Goal: Task Accomplishment & Management: Manage account settings

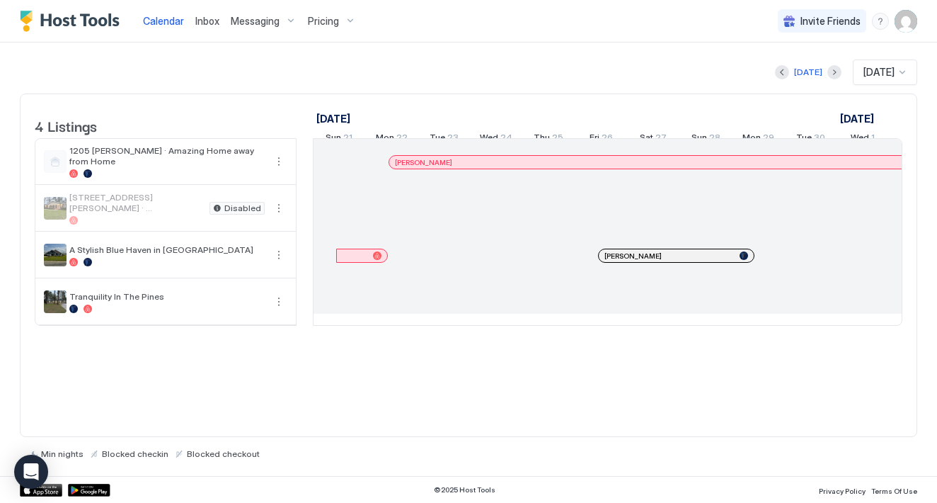
scroll to position [0, 787]
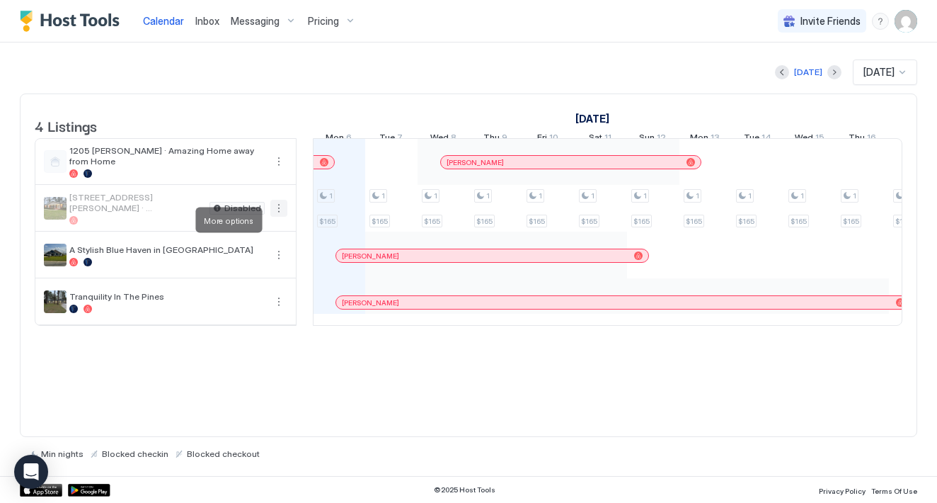
click at [281, 217] on button "More options" at bounding box center [278, 208] width 17 height 17
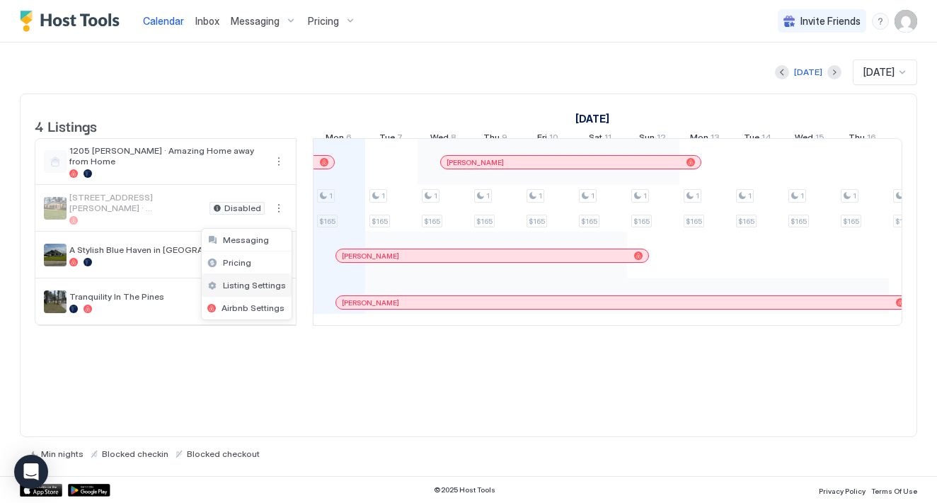
click at [261, 287] on span "Listing Settings" at bounding box center [254, 285] width 63 height 11
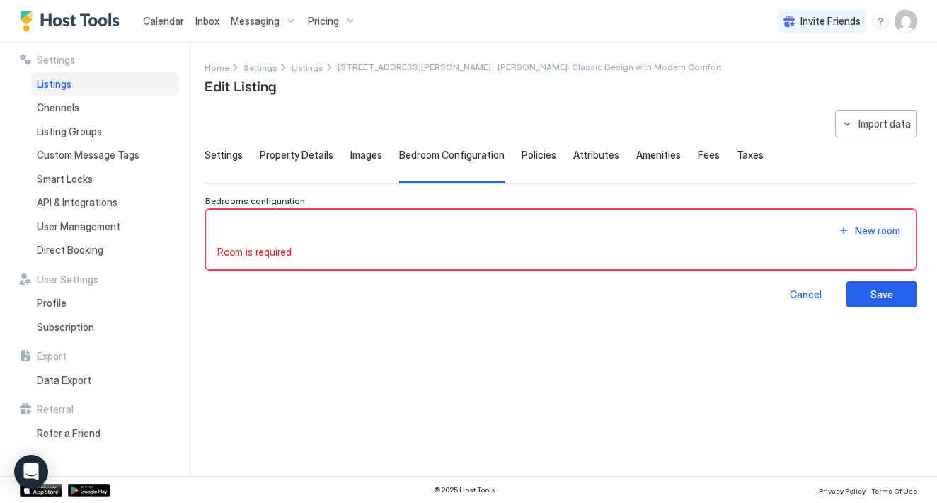
click at [216, 156] on span "Settings" at bounding box center [224, 155] width 38 height 13
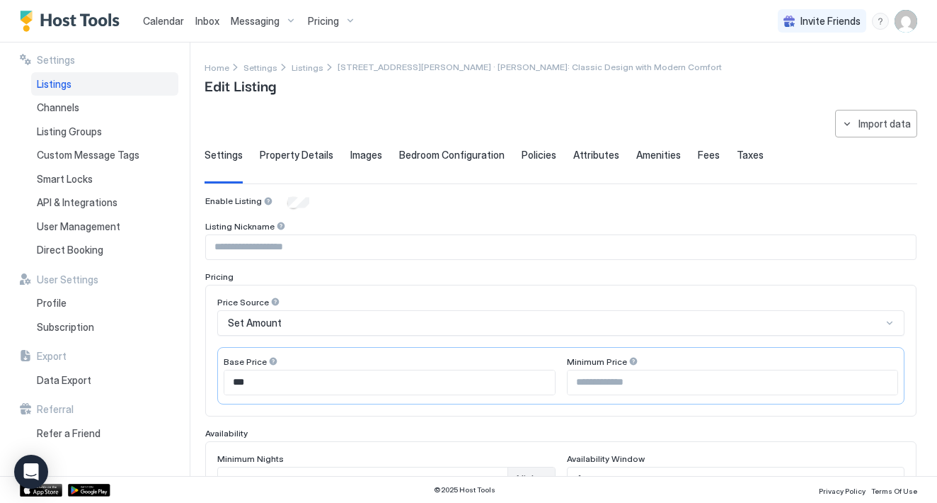
click at [278, 160] on span "Property Details" at bounding box center [297, 155] width 74 height 13
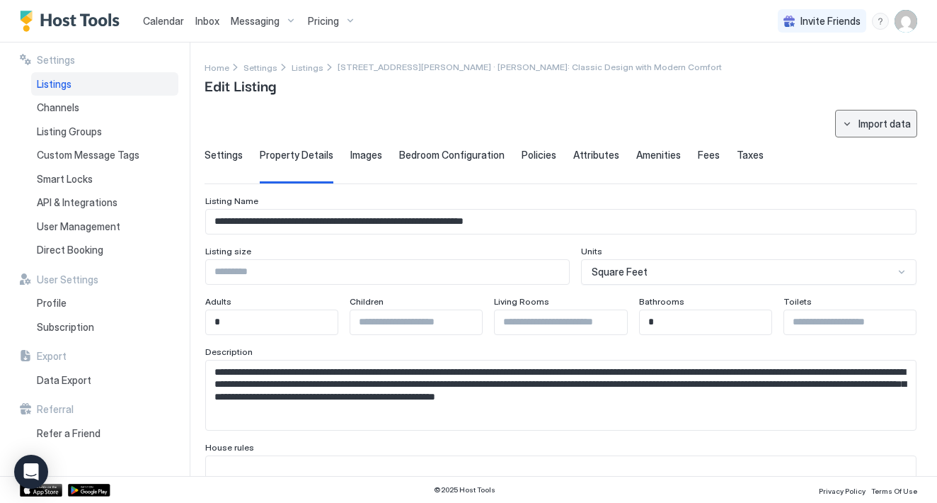
click at [884, 132] on button "Import data" at bounding box center [876, 124] width 82 height 28
click at [845, 155] on div at bounding box center [468, 251] width 937 height 503
click at [372, 154] on span "Images" at bounding box center [366, 155] width 32 height 13
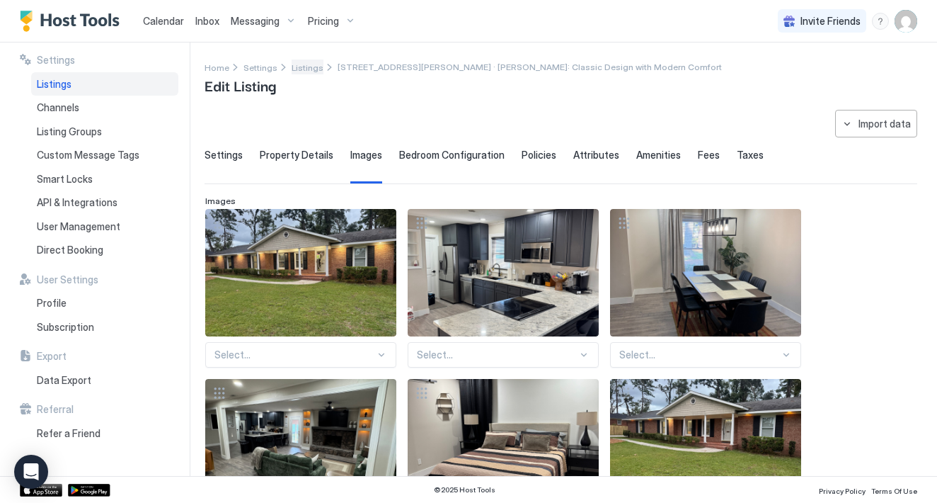
click at [306, 67] on span "Listings" at bounding box center [308, 67] width 32 height 11
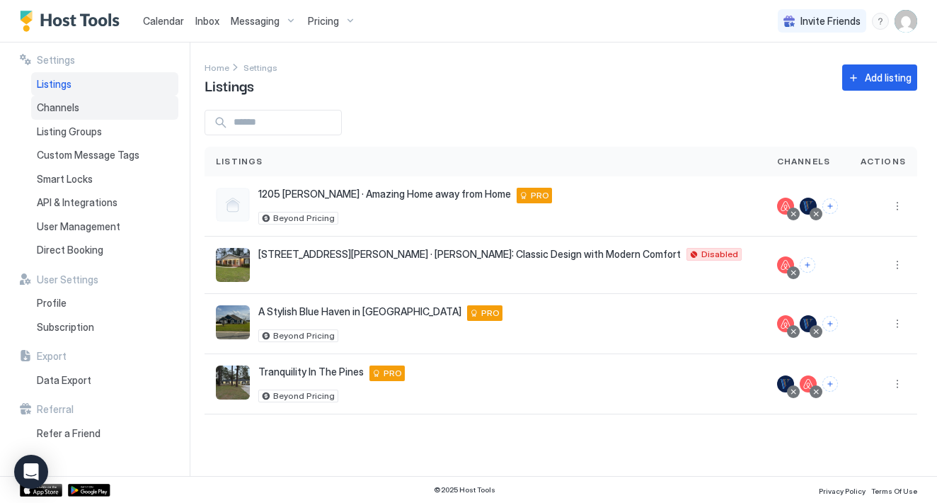
click at [103, 112] on div "Channels" at bounding box center [104, 108] width 147 height 24
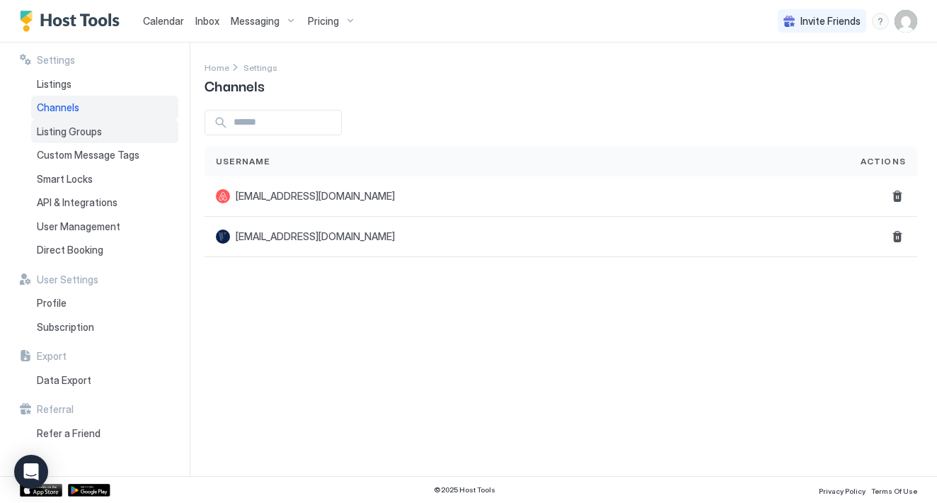
click at [81, 132] on span "Listing Groups" at bounding box center [69, 131] width 65 height 13
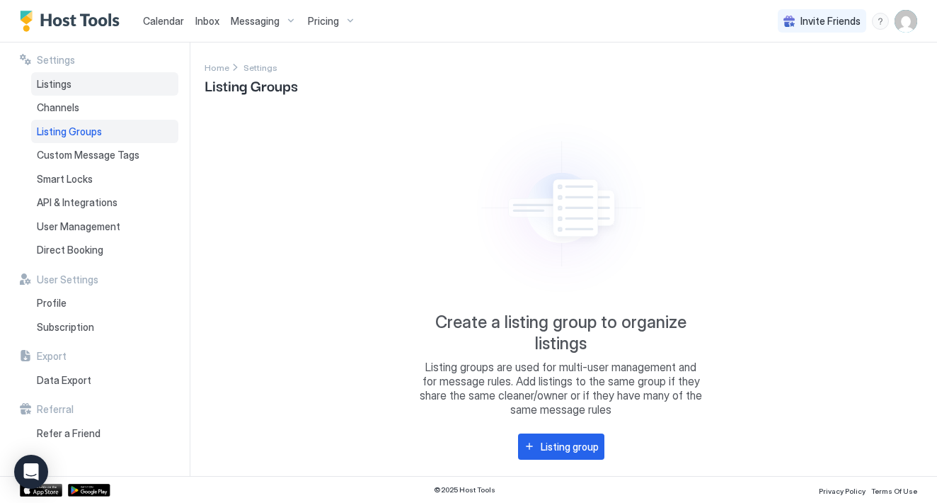
click at [68, 76] on div "Listings" at bounding box center [104, 84] width 147 height 24
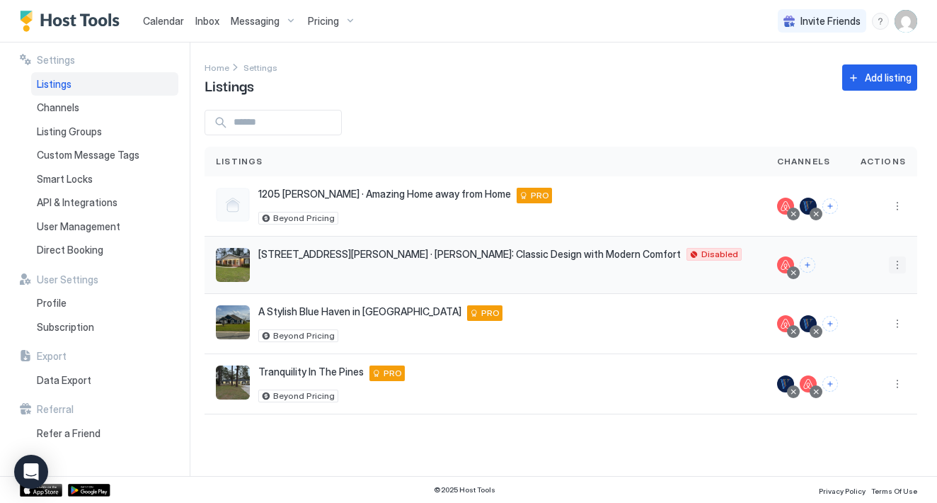
click at [900, 263] on button "More options" at bounding box center [897, 264] width 17 height 17
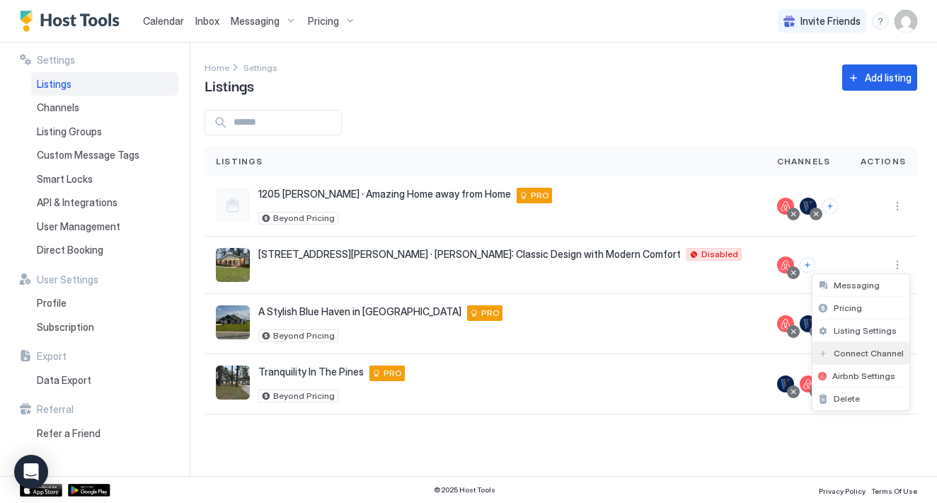
click at [886, 353] on span "Connect Channel" at bounding box center [869, 353] width 70 height 11
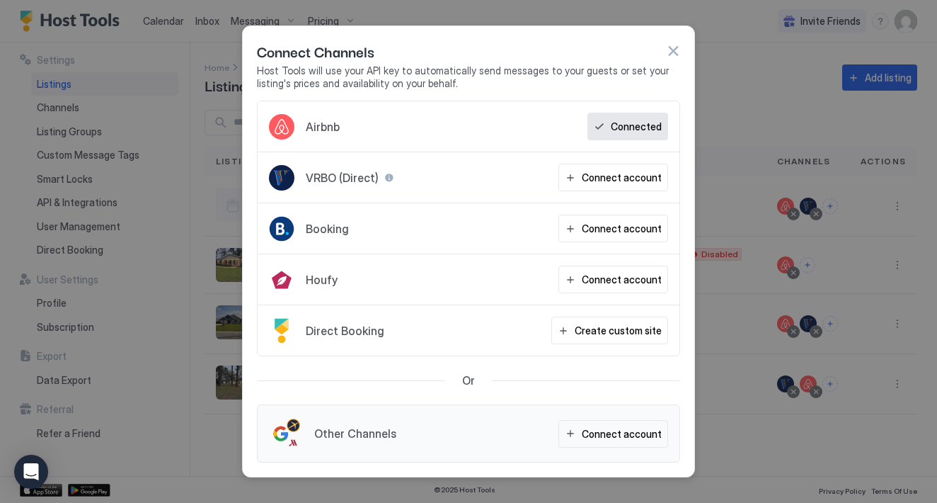
click at [670, 53] on button "button" at bounding box center [673, 51] width 14 height 14
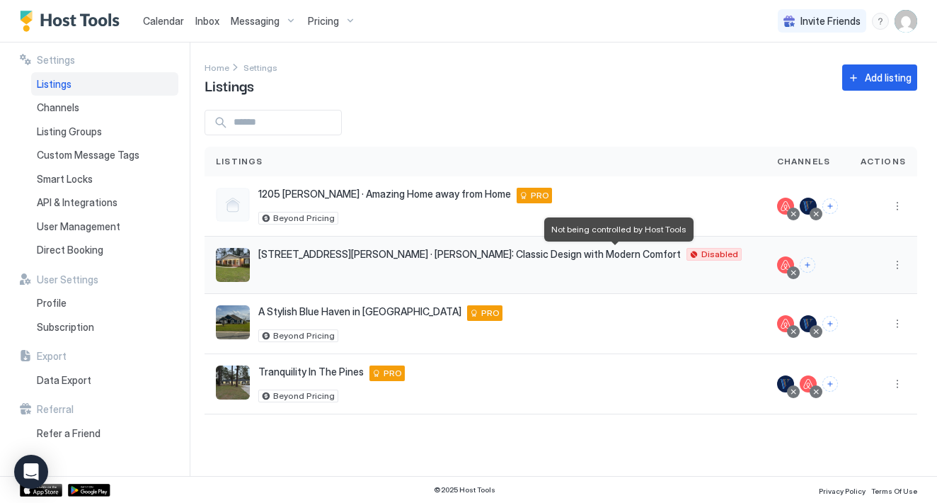
click at [702, 254] on span "Disabled" at bounding box center [720, 254] width 37 height 0
click at [897, 265] on button "More options" at bounding box center [897, 264] width 17 height 17
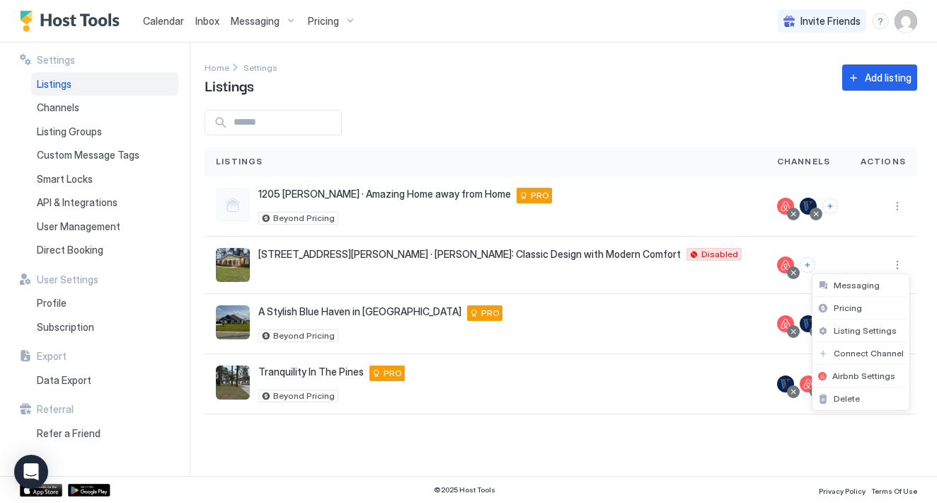
click at [726, 264] on div at bounding box center [468, 251] width 937 height 503
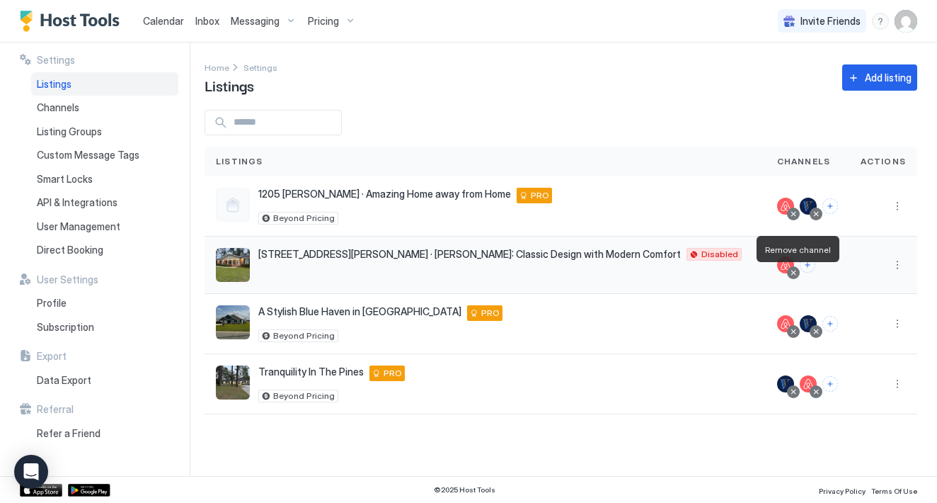
click at [796, 275] on div at bounding box center [793, 272] width 7 height 7
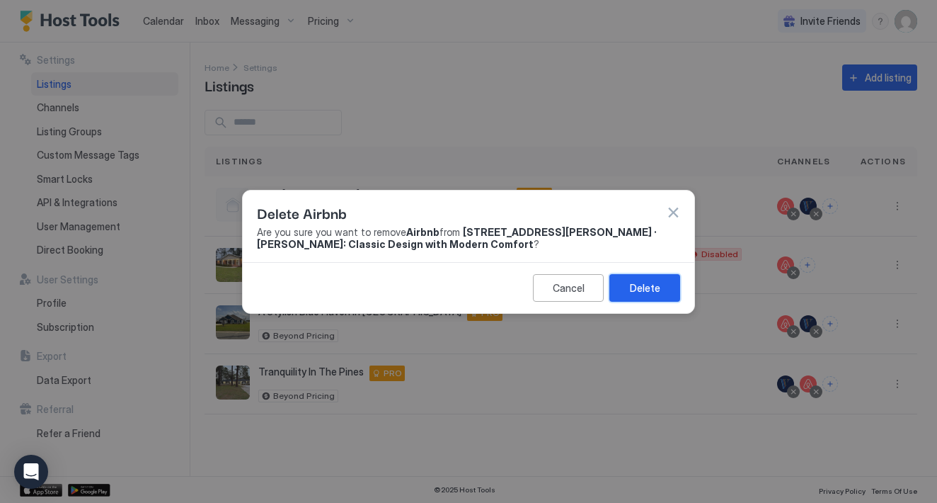
click at [643, 285] on div "Delete" at bounding box center [645, 287] width 30 height 15
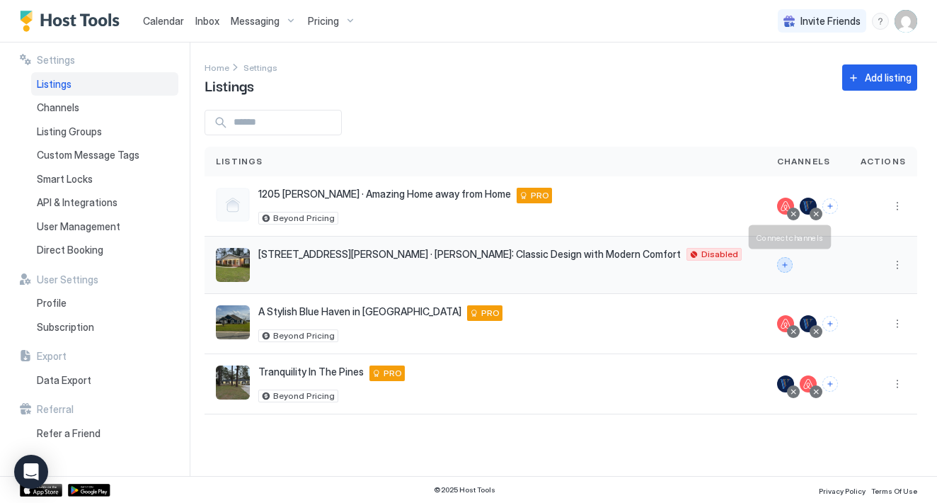
click at [785, 266] on button "Connect channels" at bounding box center [785, 265] width 16 height 16
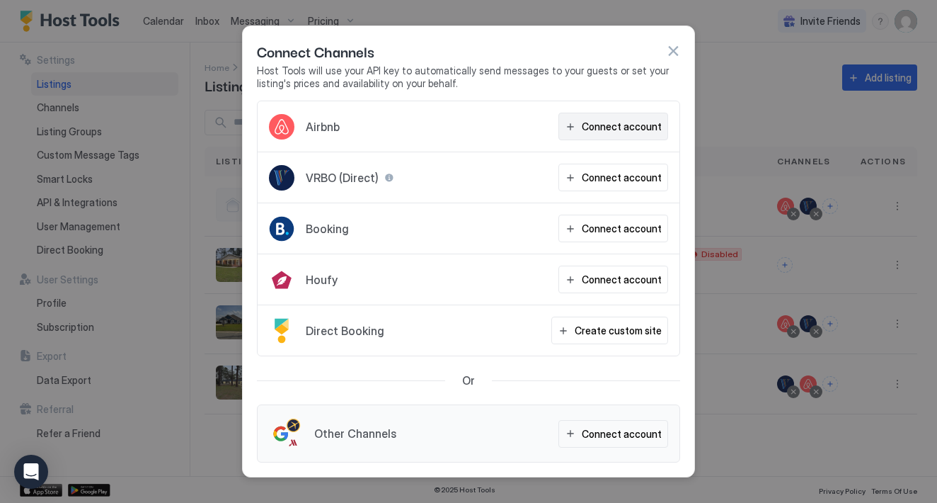
click at [611, 125] on div "Connect account" at bounding box center [622, 126] width 80 height 15
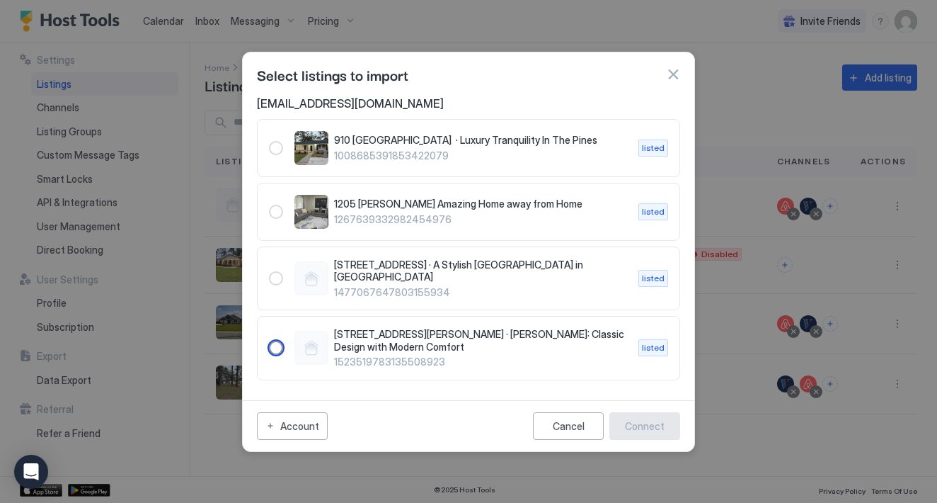
click at [271, 346] on div "1523519783135508923" at bounding box center [276, 348] width 14 height 14
click at [646, 423] on div "Connect" at bounding box center [645, 425] width 40 height 15
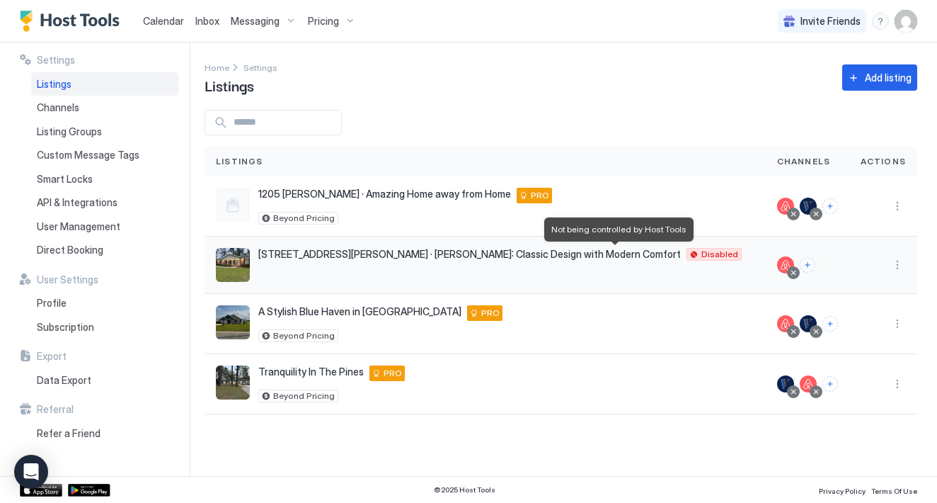
click at [702, 254] on span "Disabled" at bounding box center [720, 254] width 37 height 0
click at [355, 260] on div "[STREET_ADDRESS][PERSON_NAME] · Valdosta Gem: Classic Design with Modern Comfor…" at bounding box center [500, 254] width 484 height 13
click at [285, 261] on div "[STREET_ADDRESS][PERSON_NAME] · Valdosta Gem: Classic Design with Modern Comfor…" at bounding box center [485, 265] width 539 height 34
click at [225, 67] on span "Home" at bounding box center [217, 67] width 25 height 11
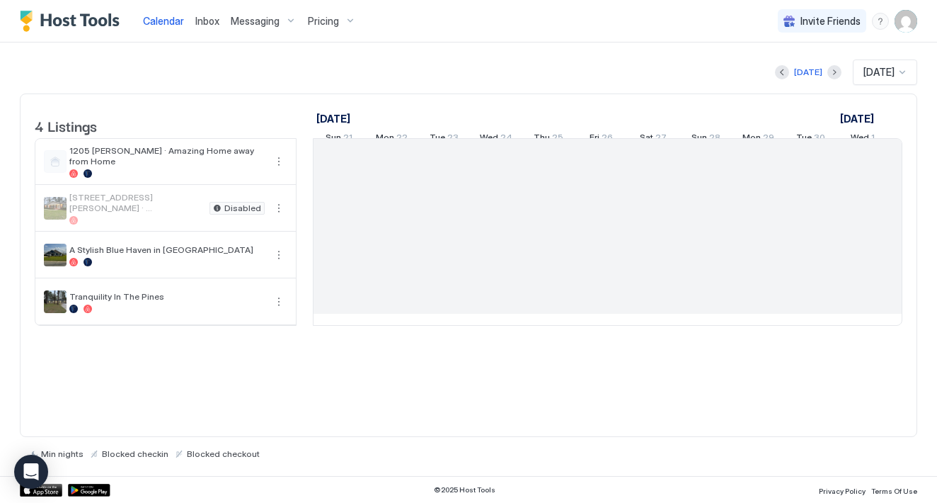
scroll to position [0, 787]
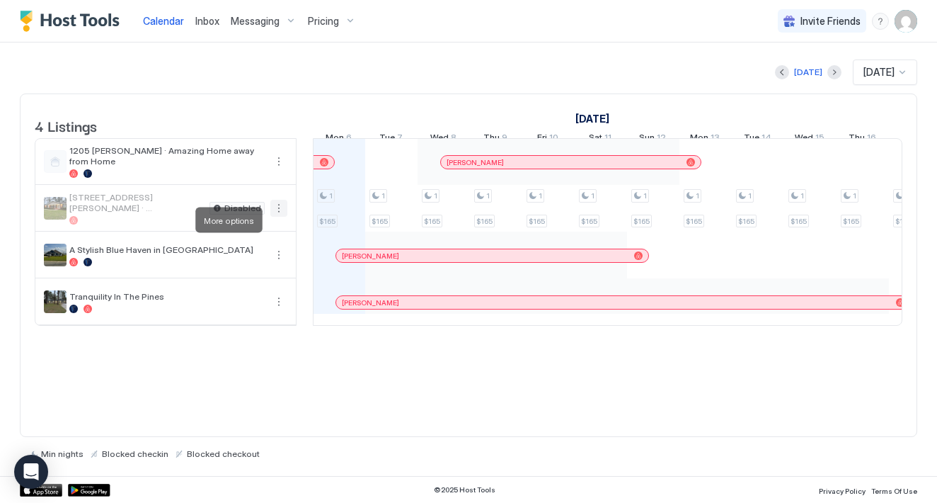
click at [280, 217] on button "More options" at bounding box center [278, 208] width 17 height 17
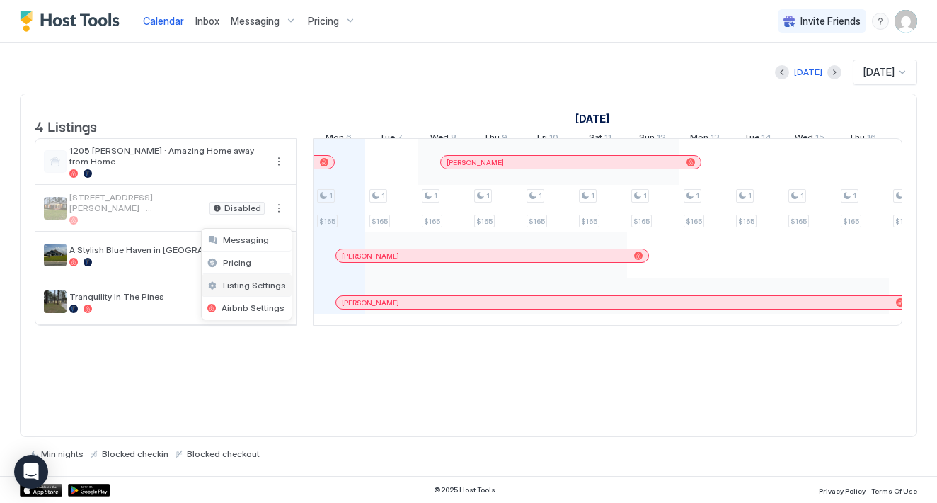
click at [256, 290] on div "Listing Settings" at bounding box center [247, 285] width 90 height 23
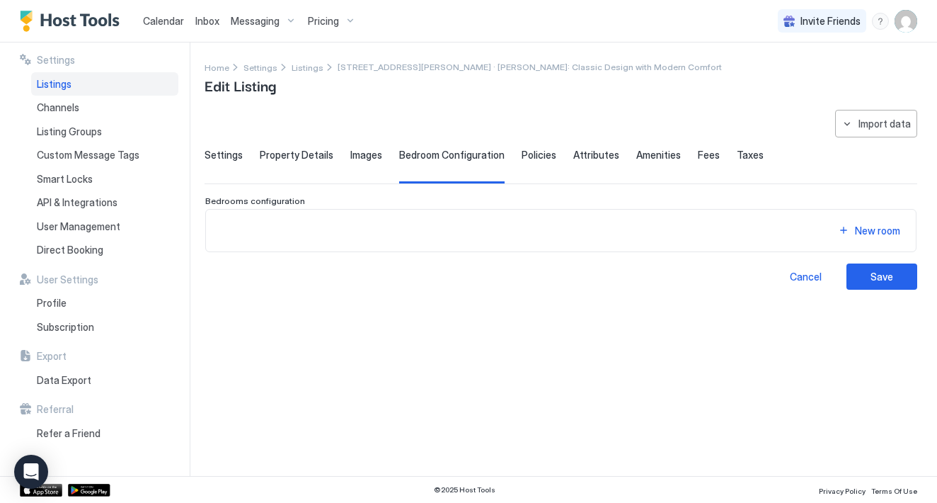
click at [329, 227] on div "New room" at bounding box center [561, 230] width 688 height 19
click at [882, 235] on div "New room" at bounding box center [877, 230] width 45 height 15
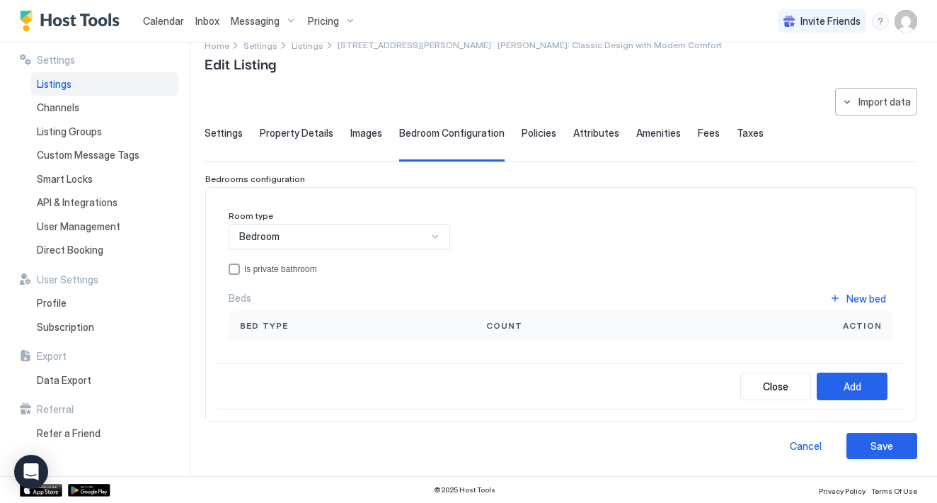
scroll to position [21, 0]
click at [295, 232] on div "Bedroom" at bounding box center [333, 237] width 188 height 13
click at [526, 249] on div "Room type Bedroom Is private bathroom Beds New bed Bed type Count Action" at bounding box center [561, 276] width 665 height 130
click at [873, 386] on button "Add" at bounding box center [852, 387] width 71 height 28
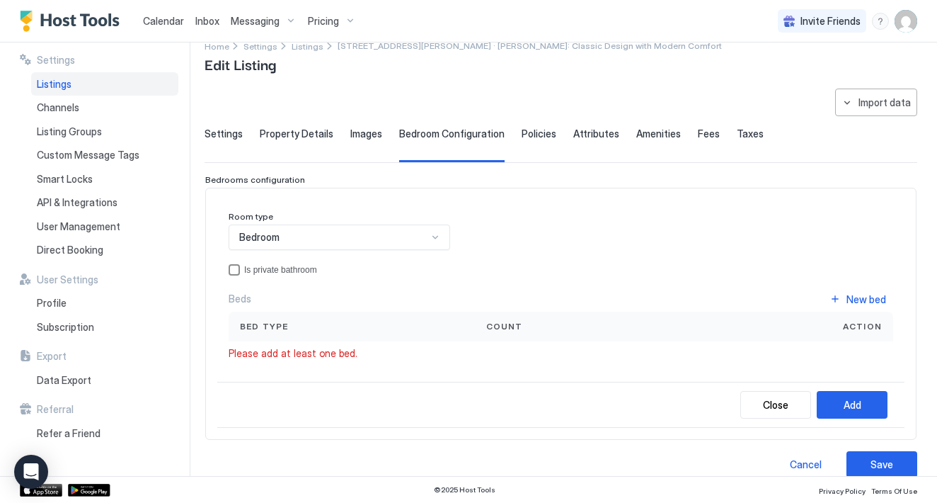
click at [234, 268] on div "privateBathroom" at bounding box center [234, 269] width 11 height 11
click at [857, 302] on div "New bed" at bounding box center [867, 299] width 40 height 15
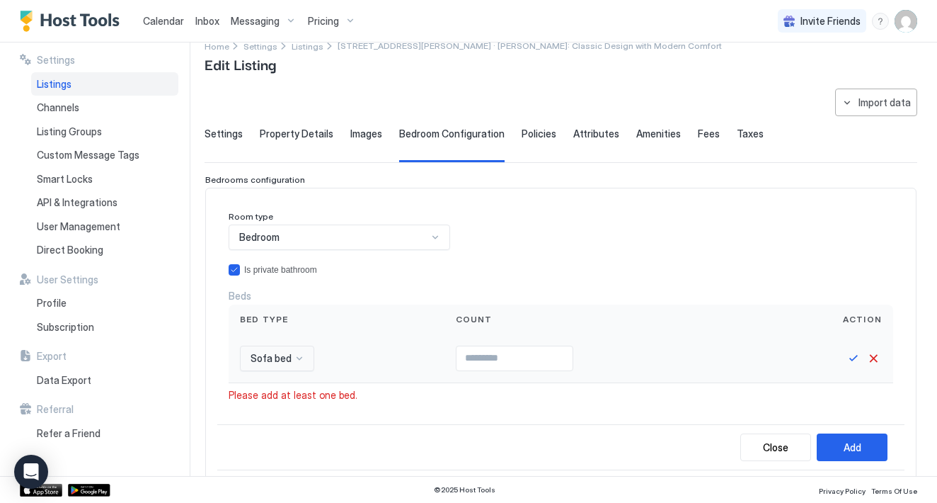
click at [280, 358] on div "Sofa bed" at bounding box center [277, 358] width 74 height 25
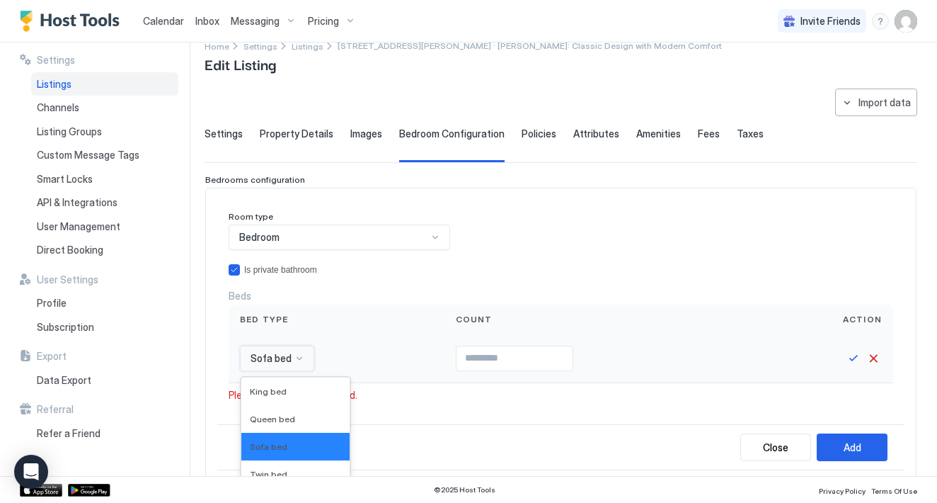
scroll to position [135, 0]
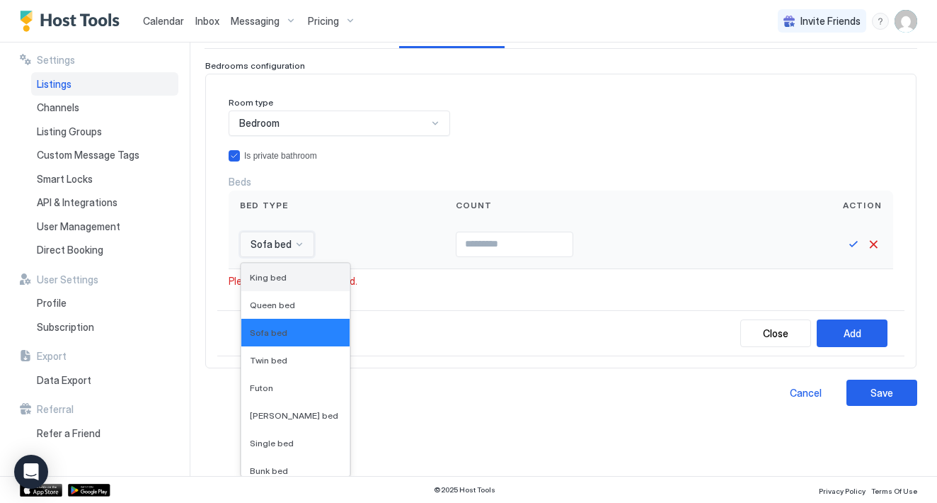
click at [282, 270] on div "King bed" at bounding box center [295, 277] width 108 height 28
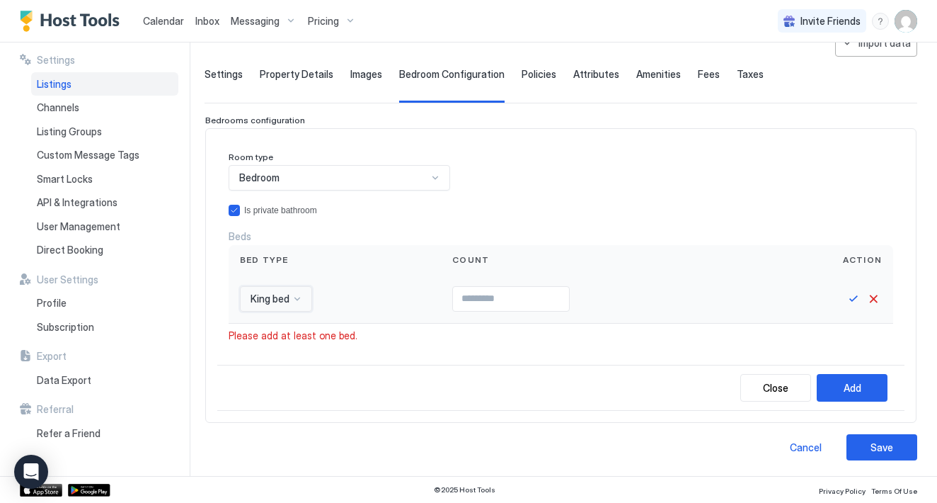
click at [513, 298] on input "Input Field" at bounding box center [511, 299] width 116 height 24
type input "*"
click at [852, 297] on button "Save" at bounding box center [853, 298] width 17 height 17
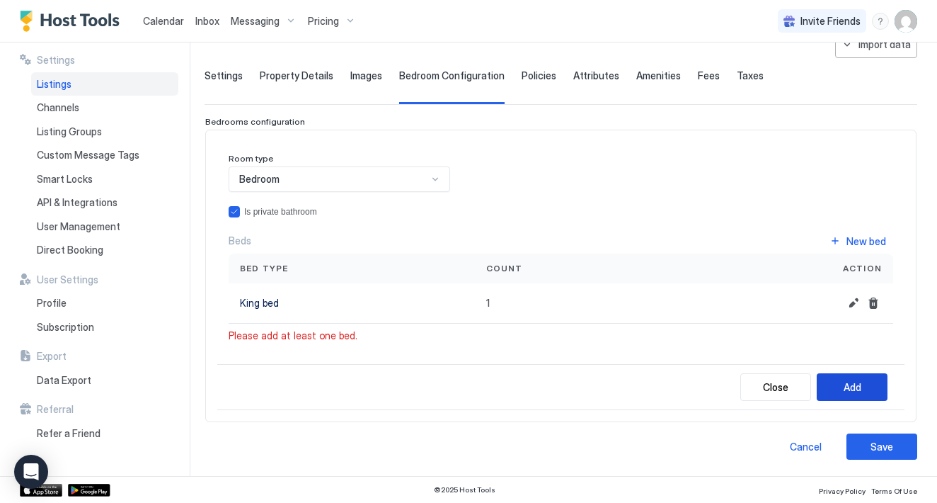
click at [863, 384] on button "Add" at bounding box center [852, 387] width 71 height 28
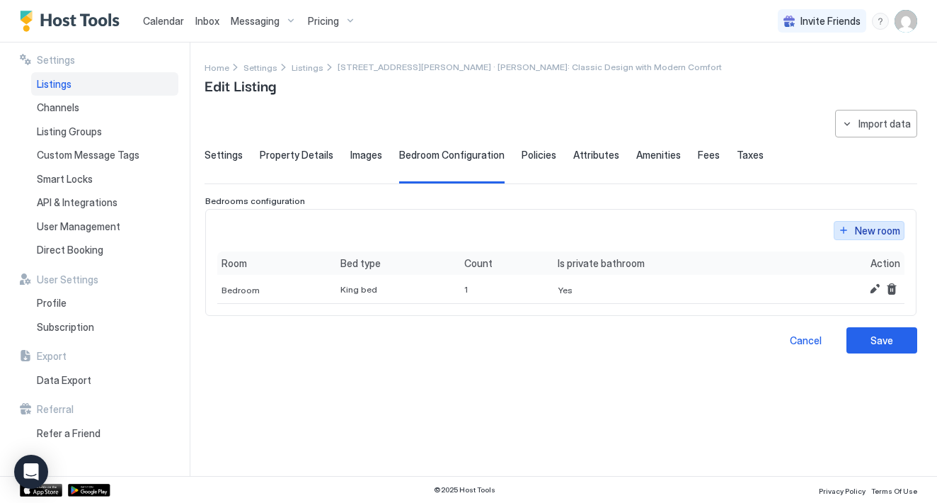
click at [862, 230] on div "New room" at bounding box center [877, 230] width 45 height 15
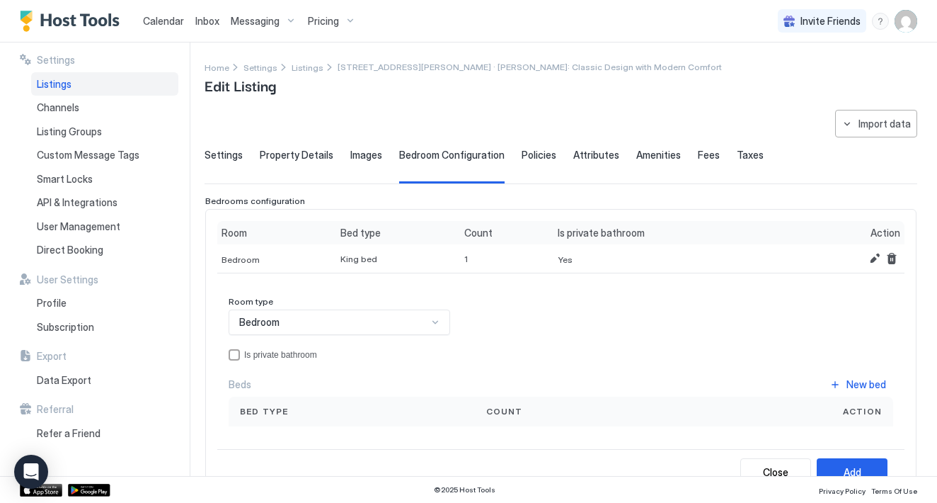
click at [319, 332] on div "Bedroom" at bounding box center [340, 321] width 222 height 25
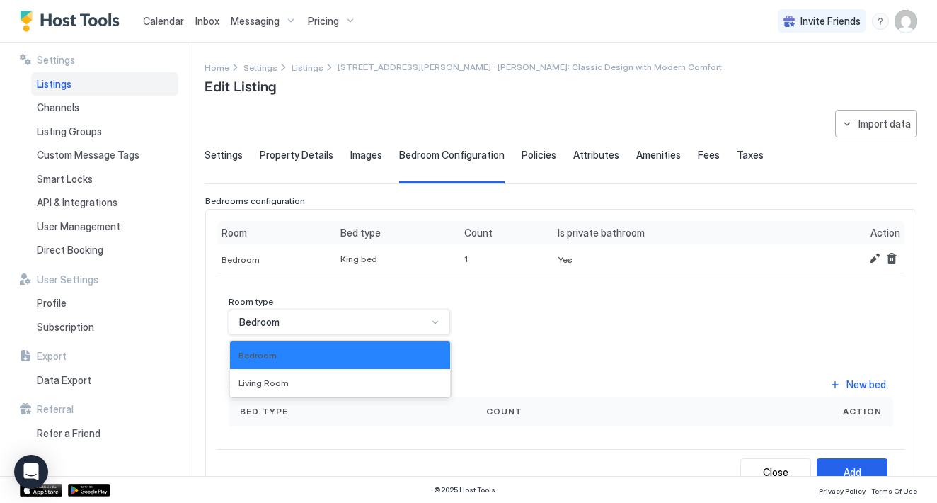
click at [537, 322] on div "Room type Bedroom selected, 1 of 2. 2 results available. Use Up and Down to cho…" at bounding box center [561, 361] width 665 height 130
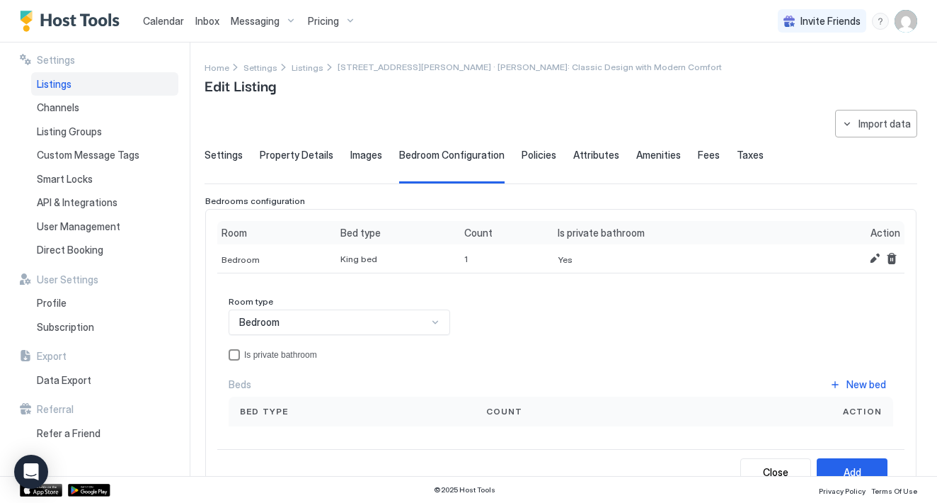
click at [236, 355] on div "privateBathroom" at bounding box center [234, 354] width 11 height 11
click at [867, 385] on div "New bed" at bounding box center [867, 384] width 40 height 15
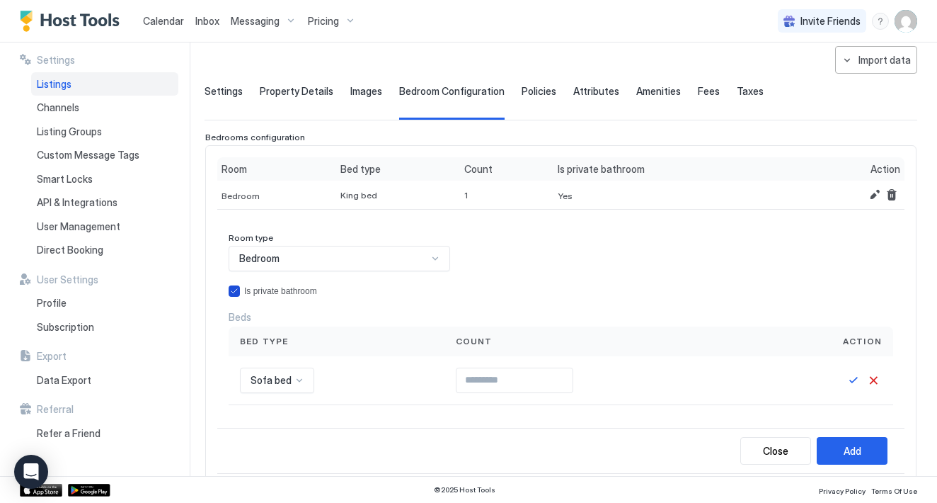
scroll to position [69, 0]
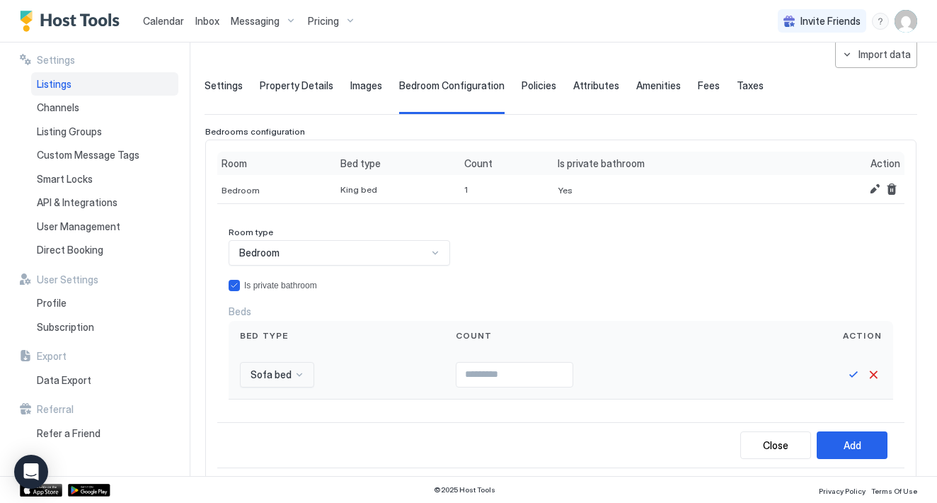
click at [457, 373] on input "Input Field" at bounding box center [515, 375] width 116 height 24
click at [292, 374] on div "Sofa bed" at bounding box center [277, 374] width 74 height 25
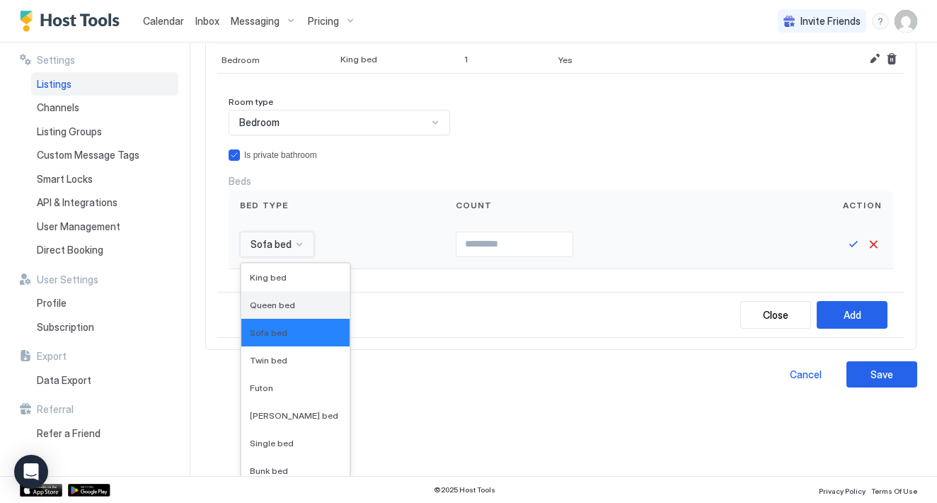
click at [289, 307] on span "Queen bed" at bounding box center [272, 305] width 45 height 11
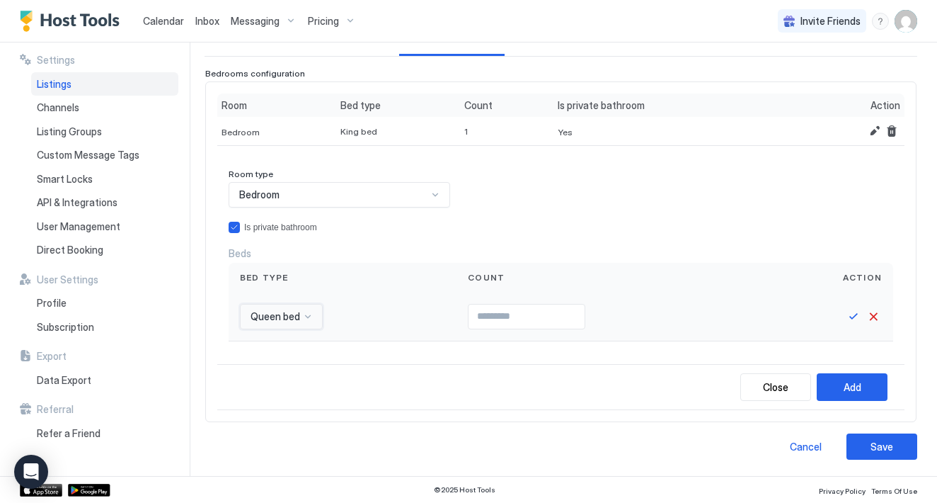
click at [469, 318] on input "Input Field" at bounding box center [527, 316] width 116 height 24
type input "*"
click at [851, 315] on button "Save" at bounding box center [853, 316] width 17 height 17
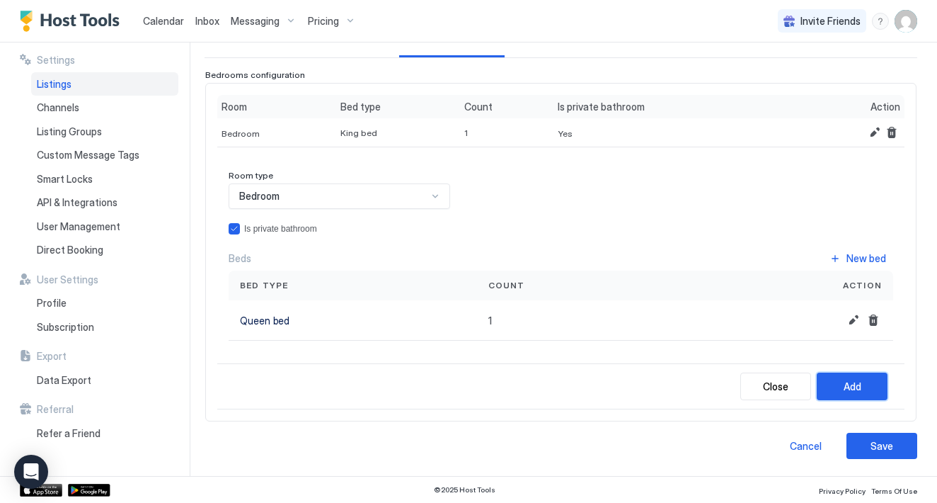
click at [876, 388] on button "Add" at bounding box center [852, 386] width 71 height 28
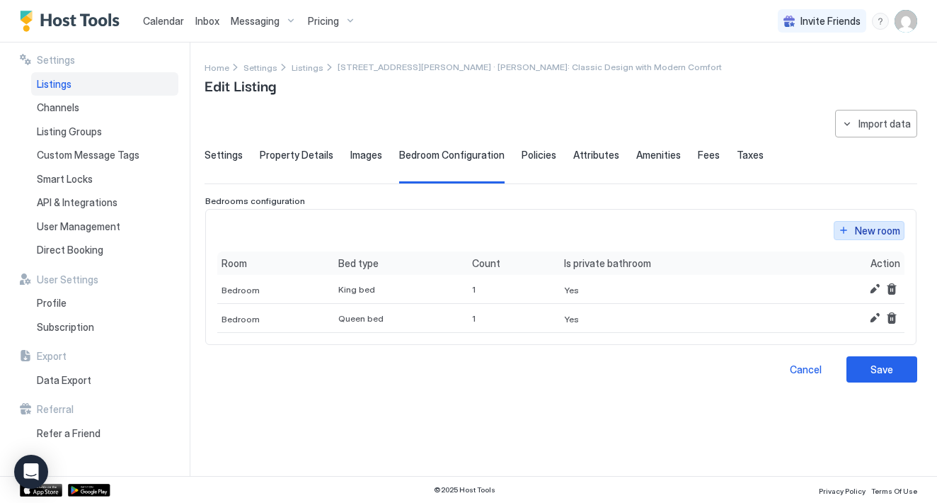
click at [880, 233] on div "New room" at bounding box center [877, 230] width 45 height 15
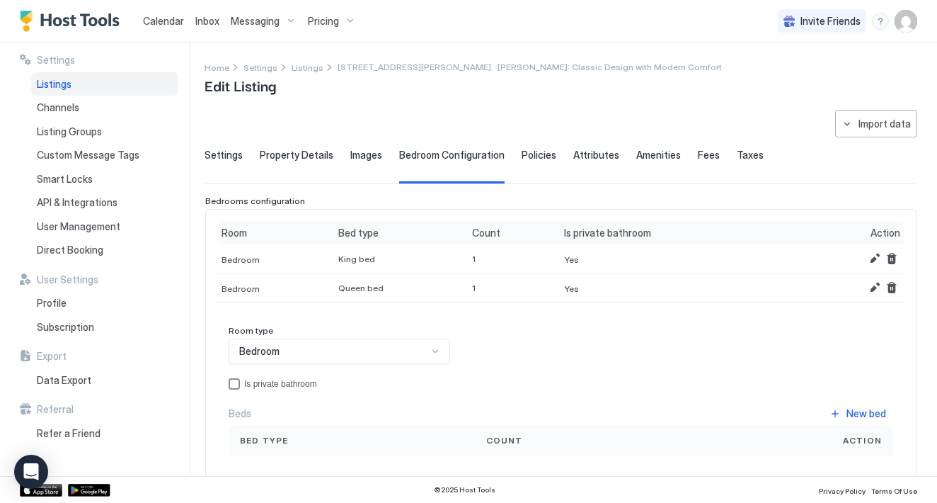
click at [236, 387] on div "privateBathroom" at bounding box center [234, 383] width 11 height 11
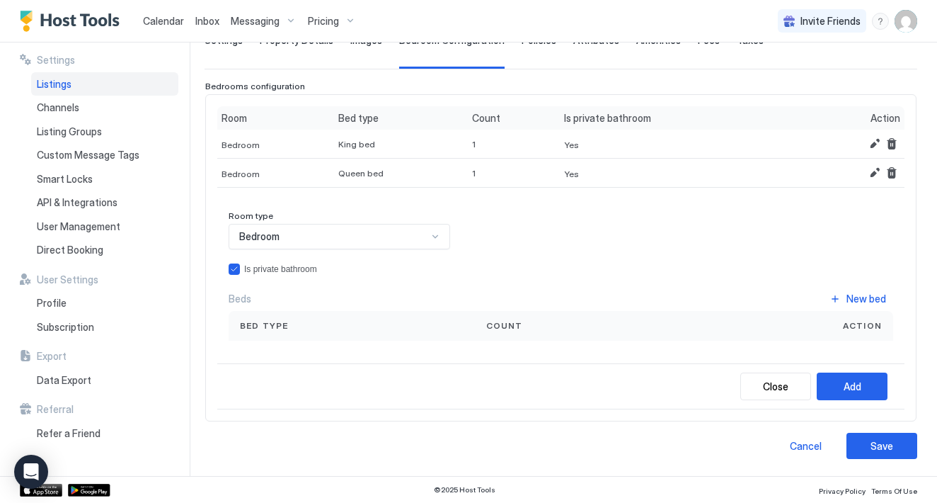
scroll to position [114, 0]
click at [863, 302] on div "New bed" at bounding box center [867, 299] width 40 height 15
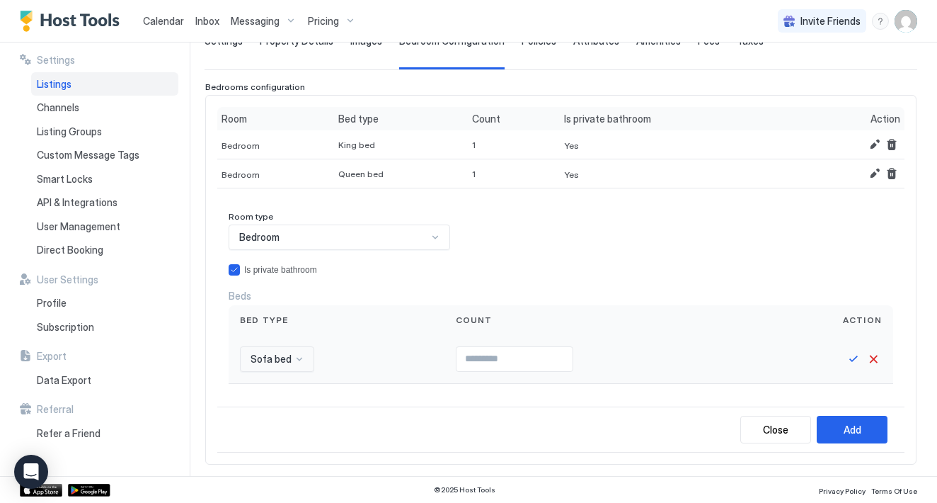
click at [297, 350] on div "Sofa bed" at bounding box center [277, 358] width 74 height 25
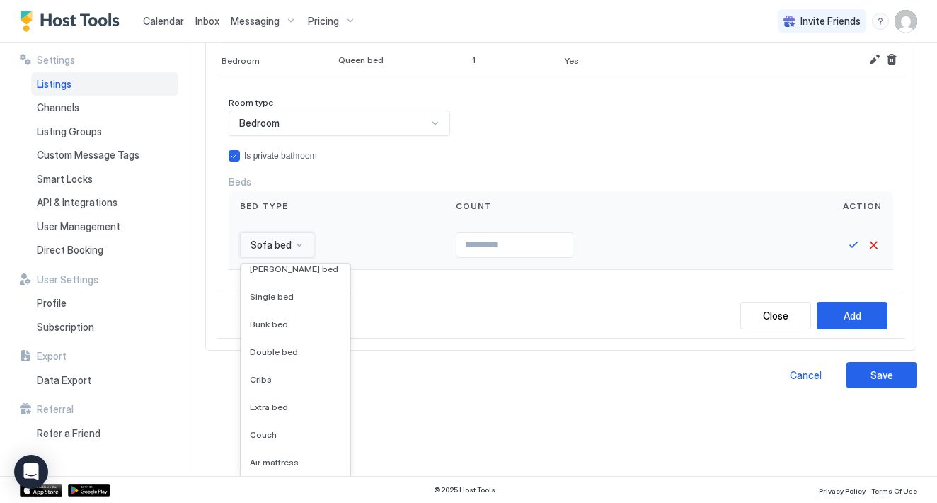
scroll to position [153, 0]
click at [278, 321] on div "Bunk bed" at bounding box center [295, 318] width 108 height 28
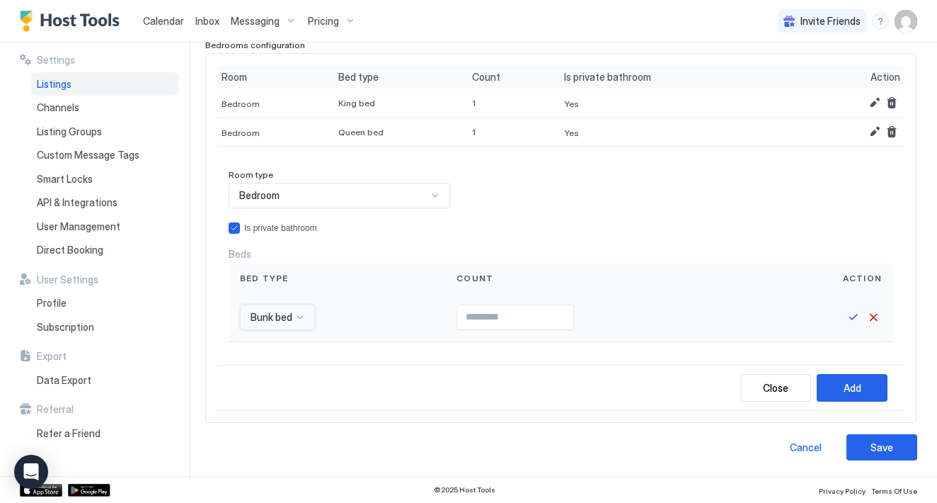
click at [460, 318] on input "Input Field" at bounding box center [515, 317] width 116 height 24
type input "*"
click at [854, 319] on button "Save" at bounding box center [853, 317] width 17 height 17
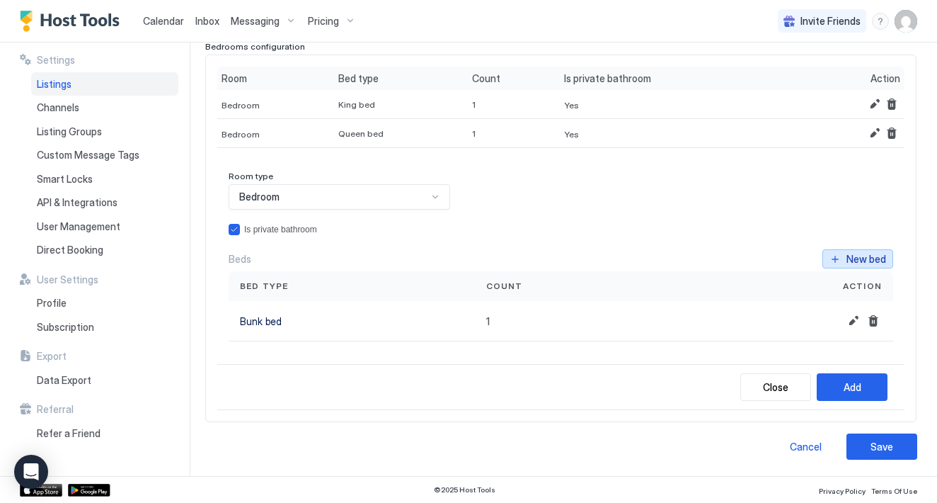
click at [869, 266] on button "New bed" at bounding box center [858, 258] width 71 height 19
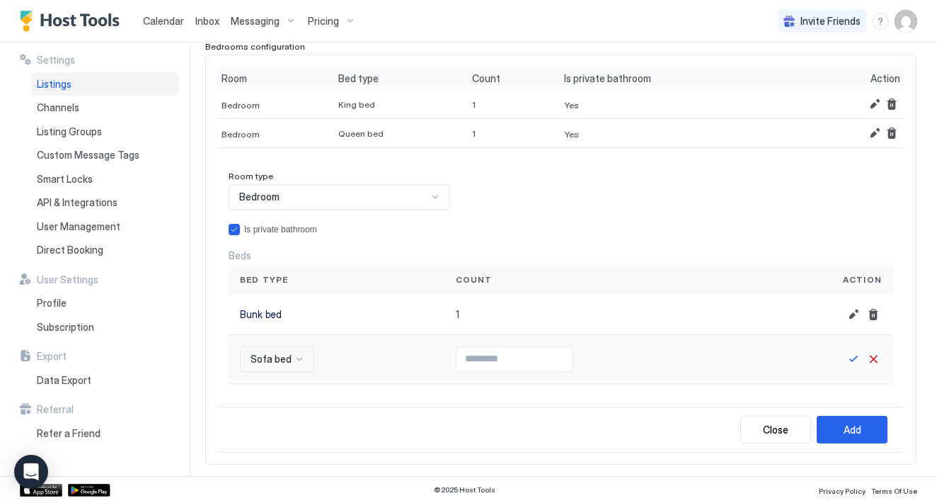
click at [300, 359] on div "Sofa bed" at bounding box center [277, 358] width 74 height 25
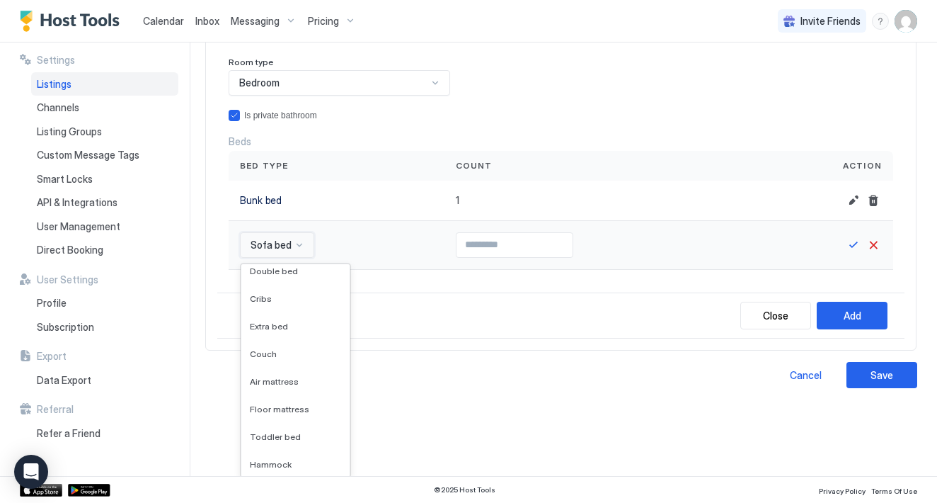
scroll to position [229, 0]
click at [280, 324] on span "Extra bed" at bounding box center [269, 324] width 38 height 11
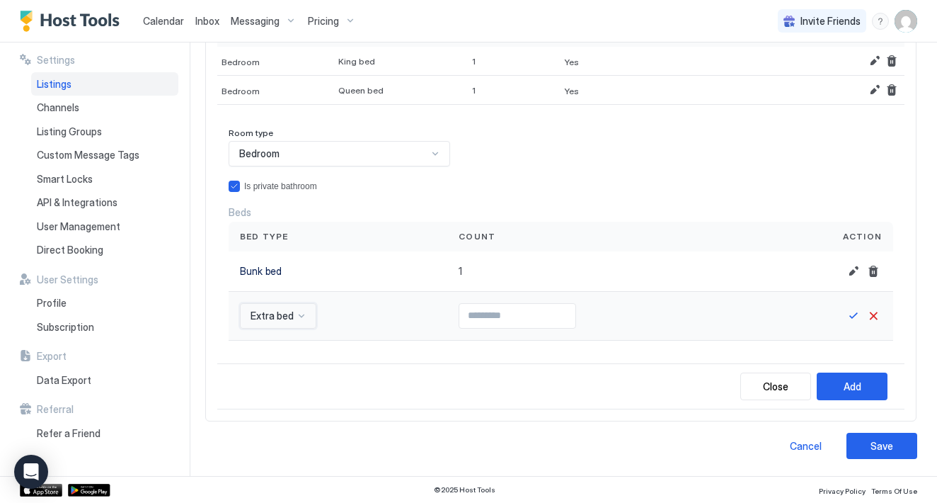
scroll to position [196, 0]
click at [540, 324] on input "Input Field" at bounding box center [518, 317] width 116 height 24
type input "*"
click at [857, 324] on div at bounding box center [825, 316] width 137 height 49
click at [855, 319] on button "Save" at bounding box center [853, 317] width 17 height 17
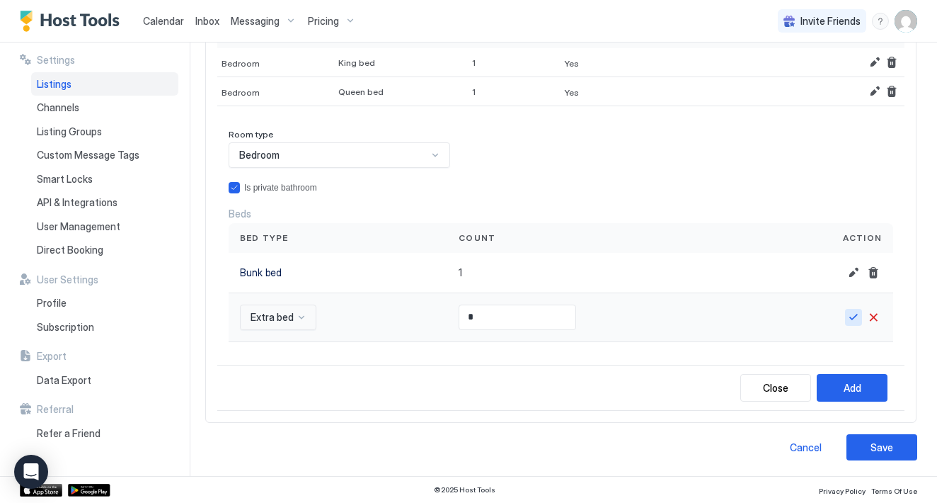
scroll to position [195, 0]
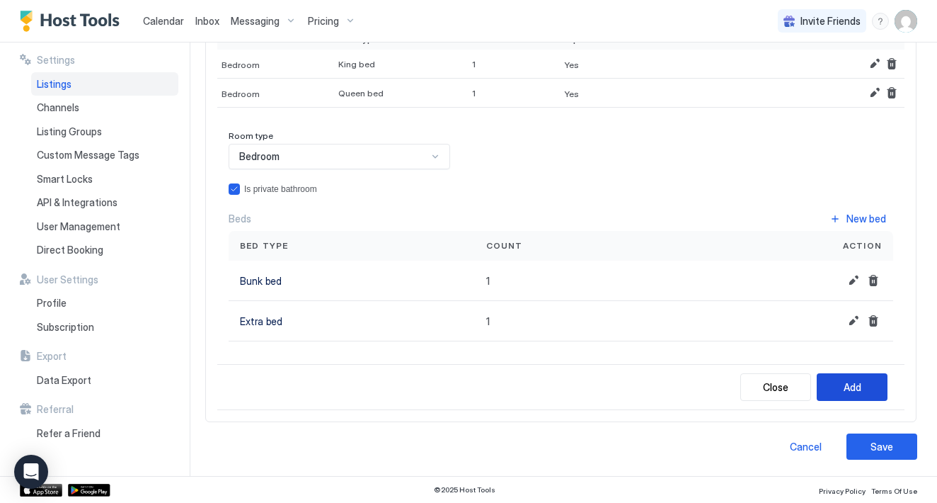
click at [855, 394] on button "Add" at bounding box center [852, 387] width 71 height 28
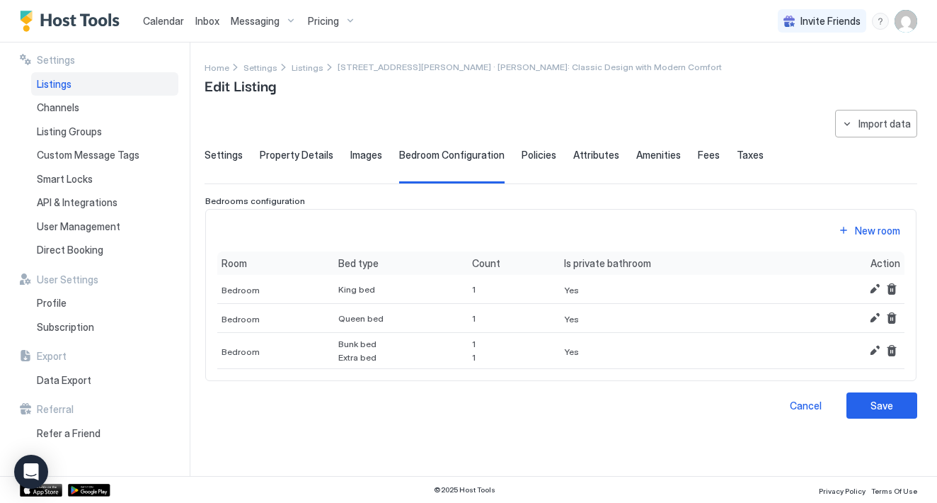
click at [363, 152] on span "Images" at bounding box center [366, 155] width 32 height 13
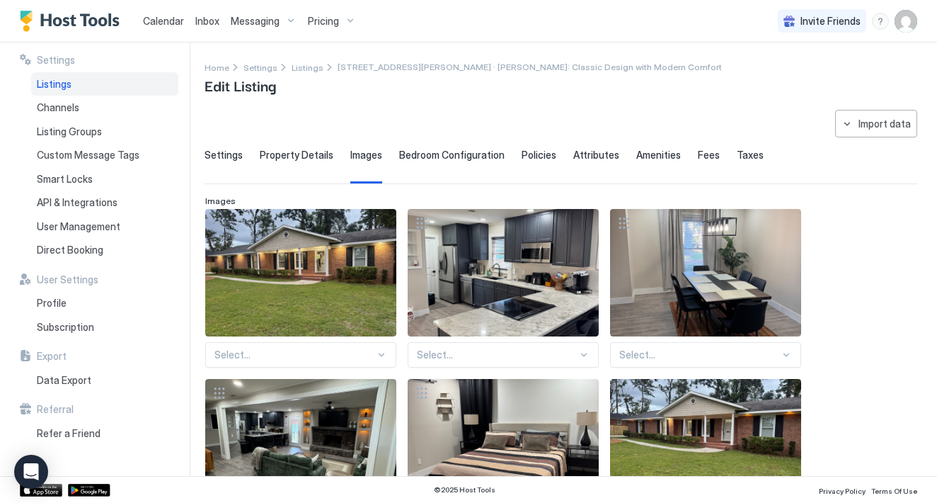
click at [310, 152] on span "Property Details" at bounding box center [297, 155] width 74 height 13
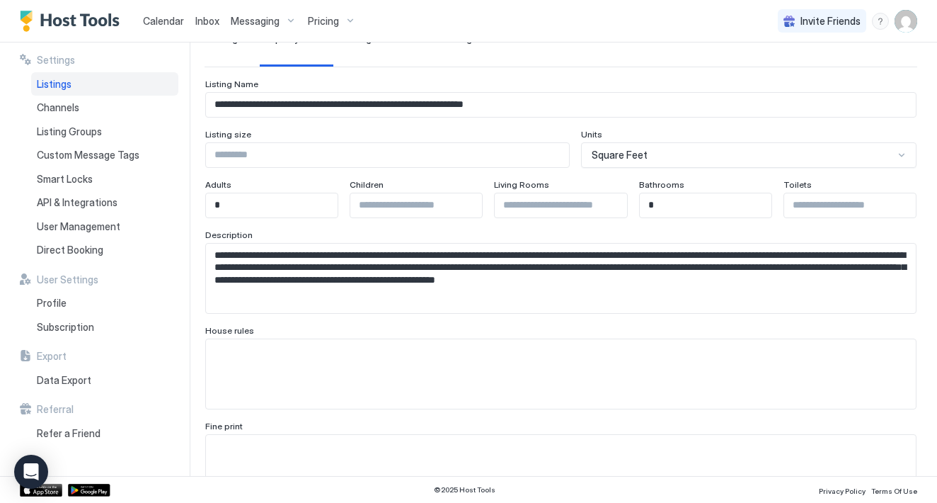
scroll to position [118, 0]
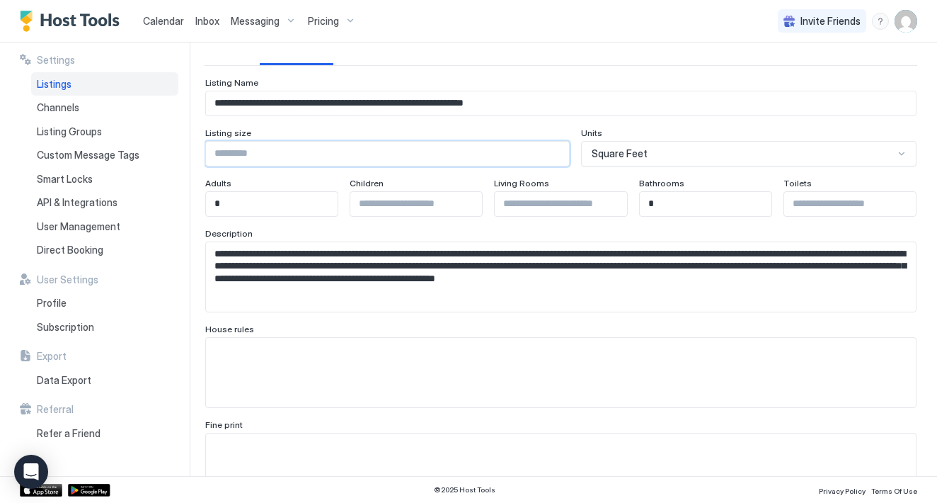
click at [309, 152] on input "Input Field" at bounding box center [387, 154] width 363 height 24
click at [554, 206] on input "Input Field" at bounding box center [561, 204] width 132 height 24
type input "*"
click at [821, 212] on input "Input Field" at bounding box center [851, 204] width 132 height 24
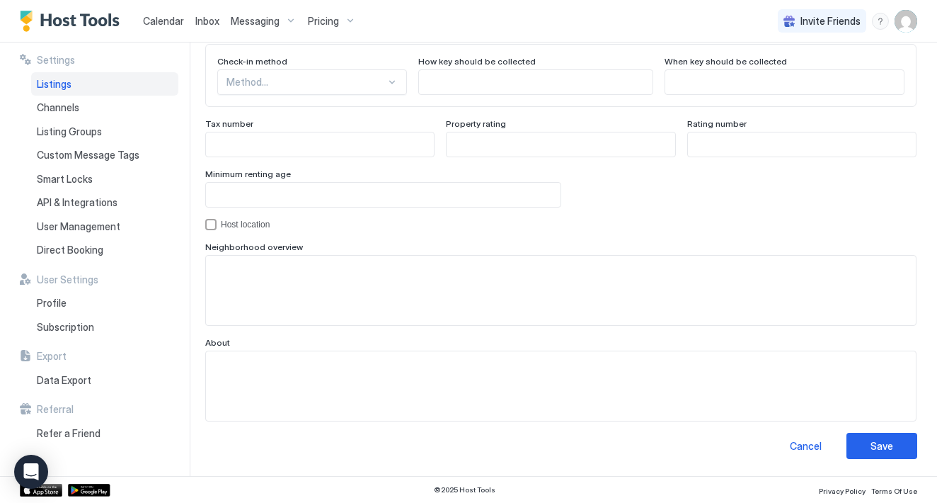
scroll to position [1338, 0]
type input "*"
click at [894, 456] on button "Save" at bounding box center [882, 446] width 71 height 26
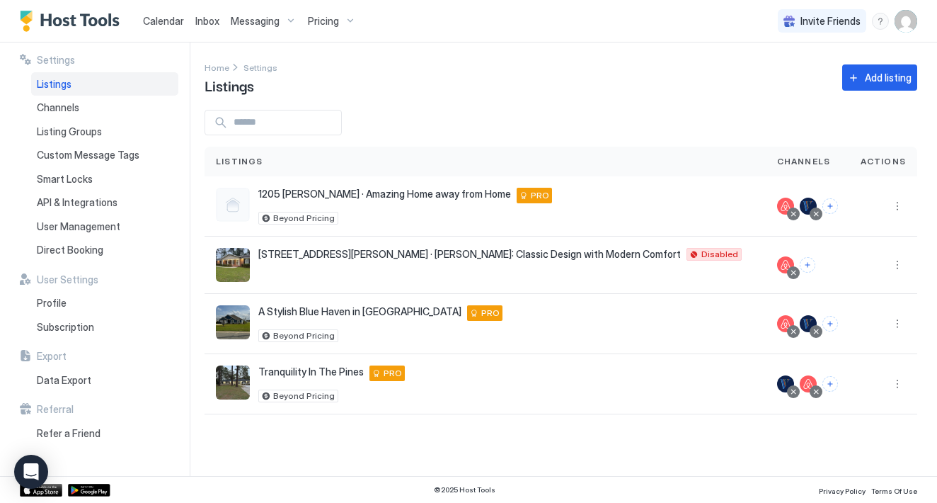
click at [77, 81] on div "Listings" at bounding box center [104, 84] width 147 height 24
click at [64, 86] on span "Listings" at bounding box center [54, 84] width 35 height 13
click at [64, 103] on span "Channels" at bounding box center [58, 107] width 42 height 13
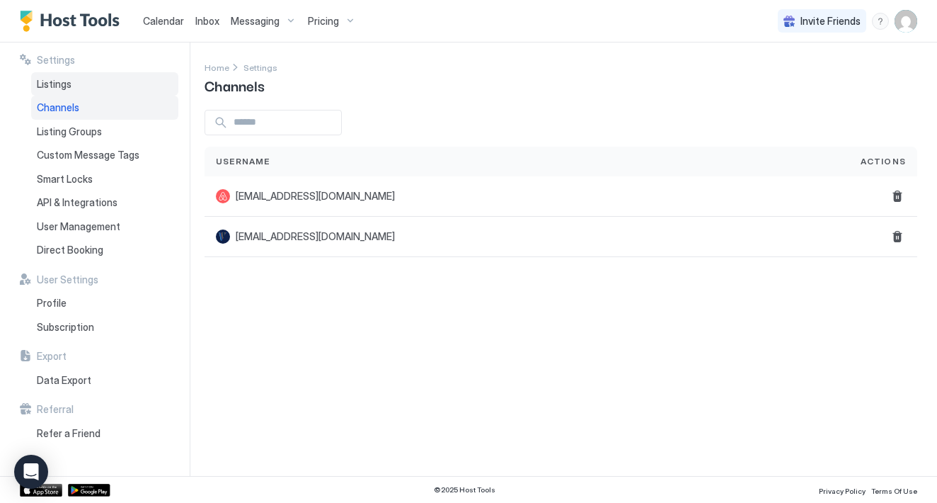
click at [65, 89] on span "Listings" at bounding box center [54, 84] width 35 height 13
